Goal: Information Seeking & Learning: Find specific page/section

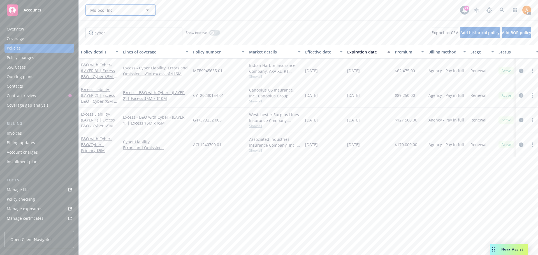
click at [111, 10] on span "Moloco, Inc" at bounding box center [114, 10] width 48 height 6
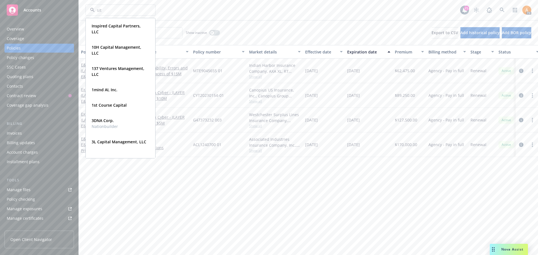
type input "situ"
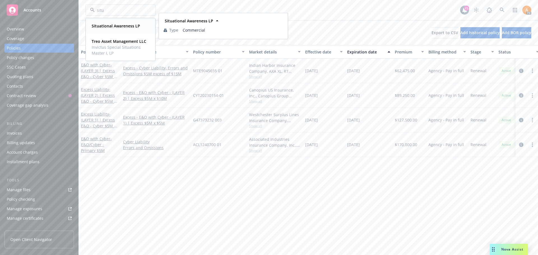
click at [112, 24] on strong "Situational Awareness LP" at bounding box center [116, 25] width 48 height 5
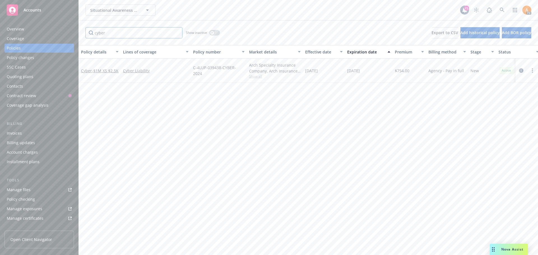
click at [173, 35] on input "cyber" at bounding box center [133, 32] width 97 height 11
click at [176, 32] on input "cyber" at bounding box center [133, 32] width 97 height 11
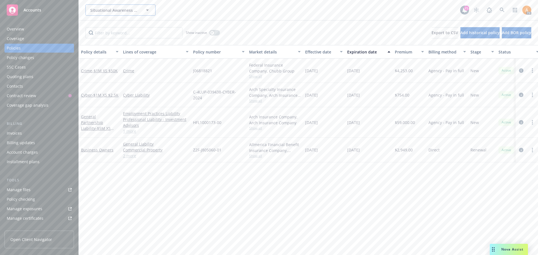
click at [123, 9] on span "Situational Awareness LP" at bounding box center [114, 10] width 48 height 6
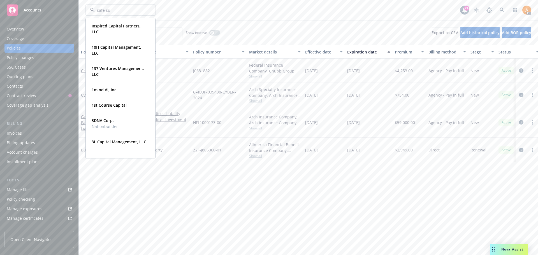
type input "safe sup"
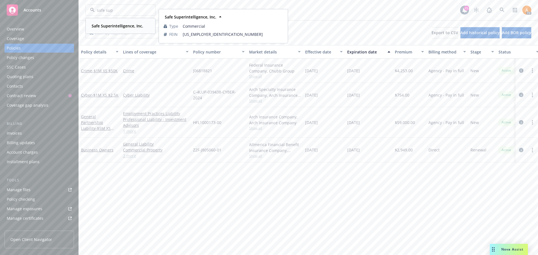
click at [112, 27] on strong "Safe Superintelligence, Inc." at bounding box center [118, 25] width 52 height 5
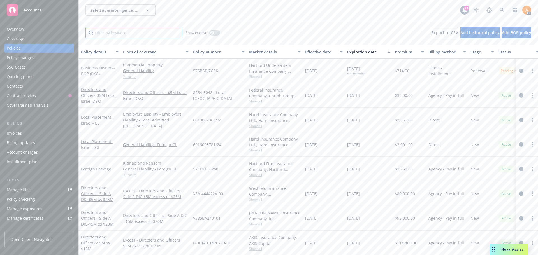
click at [118, 32] on input "Filter by keyword..." at bounding box center [133, 32] width 97 height 11
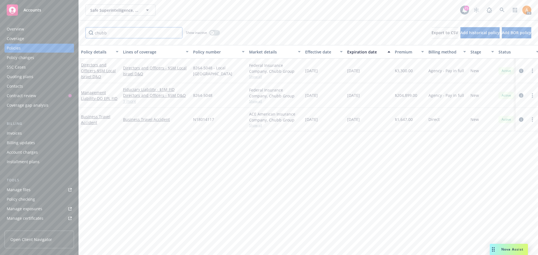
type input "chubb"
click at [130, 102] on link "1 more" at bounding box center [156, 101] width 66 height 6
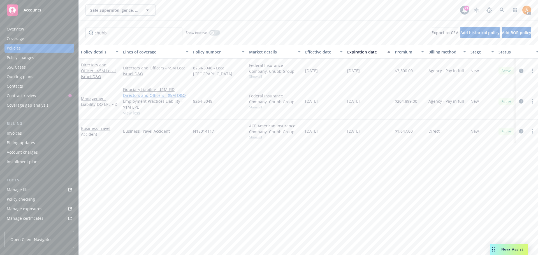
click at [135, 94] on link "Directors and Officers - $5M D&O" at bounding box center [156, 95] width 66 height 6
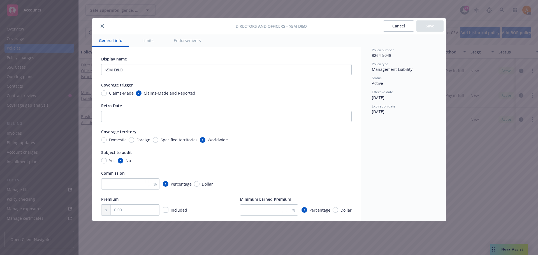
click at [104, 26] on button "close" at bounding box center [102, 26] width 7 height 7
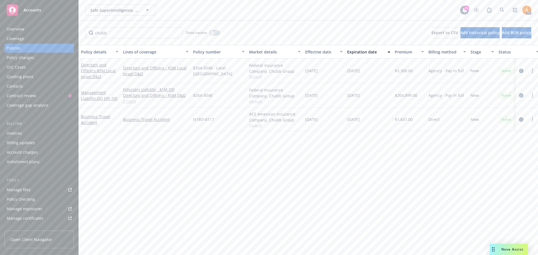
click at [98, 96] on span "- DO EPL FID" at bounding box center [107, 98] width 22 height 5
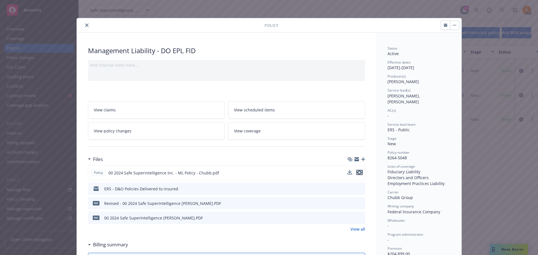
click at [358, 172] on icon "preview file" at bounding box center [359, 173] width 5 height 4
